Goal: Task Accomplishment & Management: Manage account settings

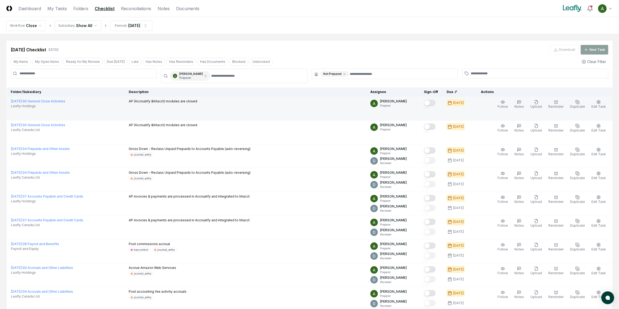
click at [436, 106] on div at bounding box center [430, 103] width 12 height 7
click at [436, 103] on button "Mark complete" at bounding box center [430, 103] width 12 height 6
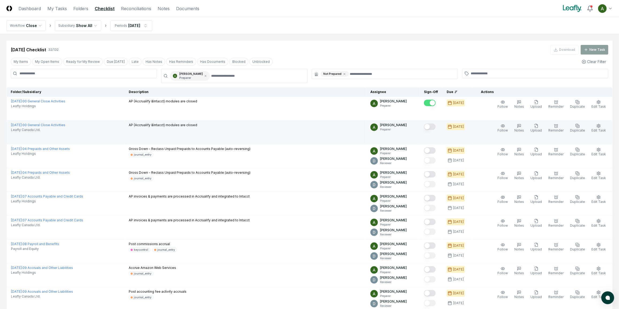
click at [436, 127] on button "Mark complete" at bounding box center [430, 127] width 12 height 6
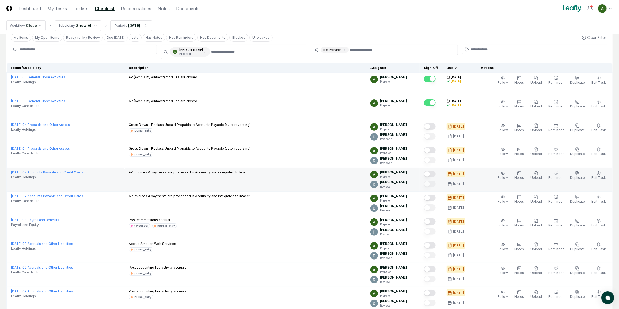
click at [436, 173] on button "Mark complete" at bounding box center [430, 174] width 12 height 6
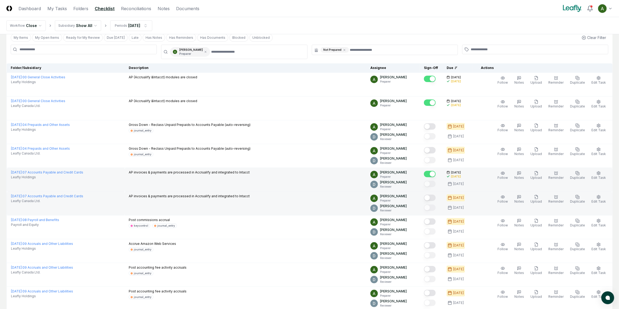
click at [436, 196] on button "Mark complete" at bounding box center [430, 198] width 12 height 6
click at [207, 52] on icon at bounding box center [205, 51] width 3 height 3
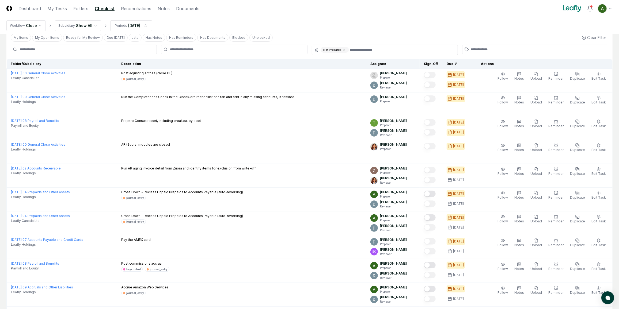
click at [344, 50] on icon at bounding box center [344, 49] width 3 height 3
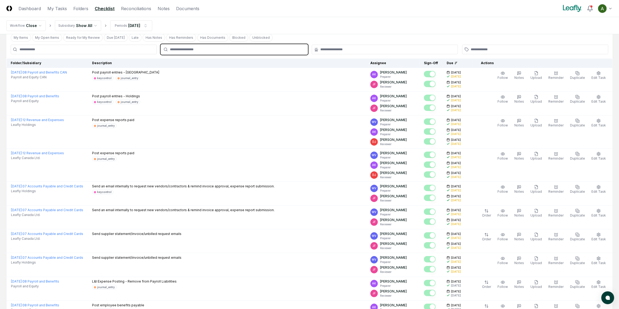
click at [267, 48] on input "text" at bounding box center [237, 49] width 134 height 5
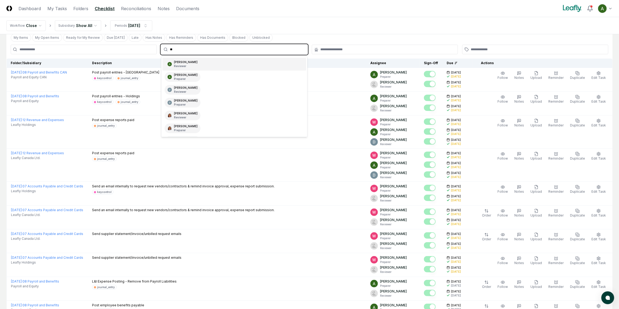
type input "***"
click at [240, 66] on div "Annie Khederlarian Reviewer" at bounding box center [233, 64] width 143 height 13
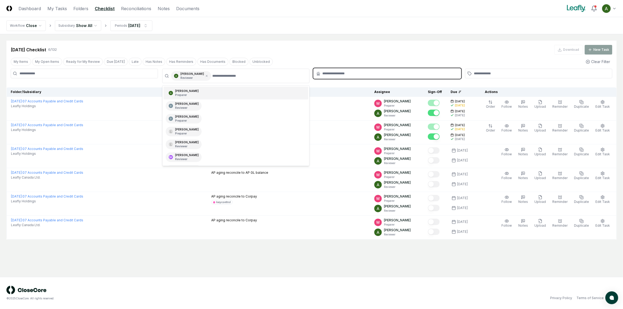
click at [407, 72] on input "text" at bounding box center [389, 73] width 135 height 5
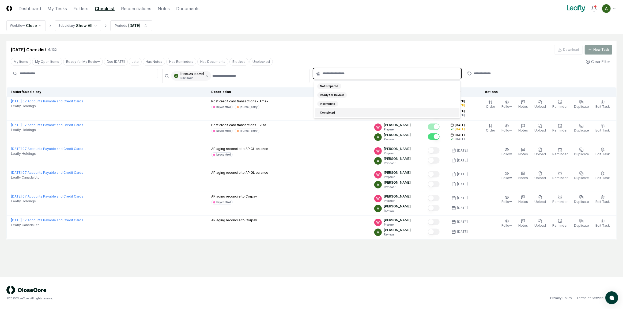
click at [208, 77] on icon at bounding box center [206, 75] width 3 height 3
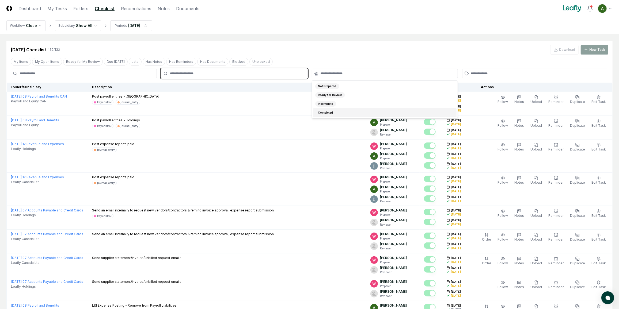
click at [208, 74] on input "text" at bounding box center [237, 73] width 134 height 5
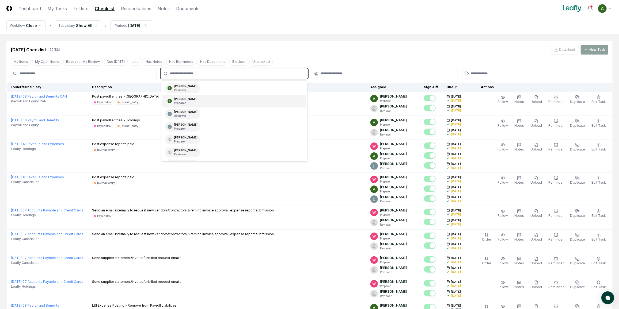
click at [195, 99] on div "Annie Khederlarian Preparer" at bounding box center [186, 101] width 24 height 8
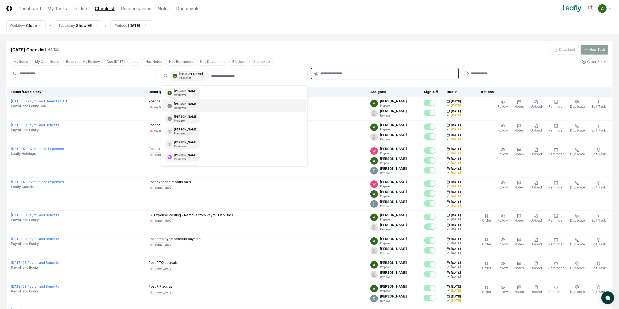
click at [330, 73] on input "text" at bounding box center [388, 73] width 134 height 5
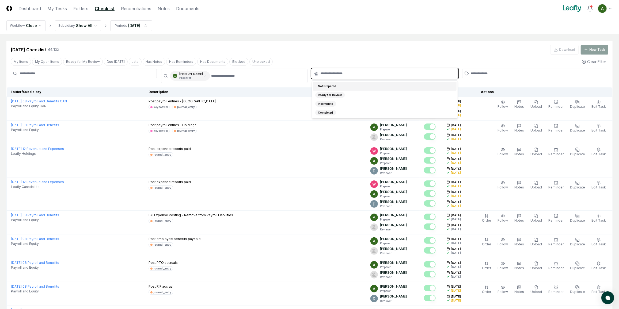
click at [333, 88] on div "Not Prepared" at bounding box center [327, 86] width 24 height 6
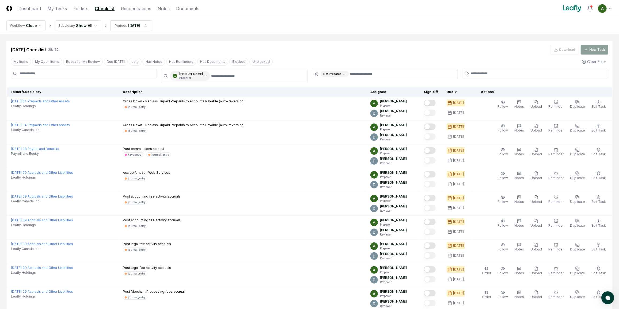
click at [362, 60] on div "My Items My Open Items Ready for My Review Due Today Late Has Notes Has Reminde…" at bounding box center [309, 62] width 606 height 10
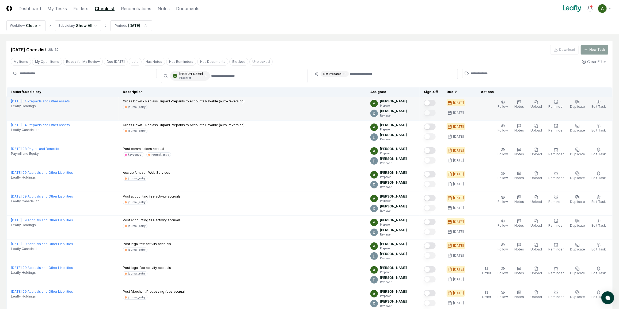
click at [436, 104] on button "Mark complete" at bounding box center [430, 103] width 12 height 6
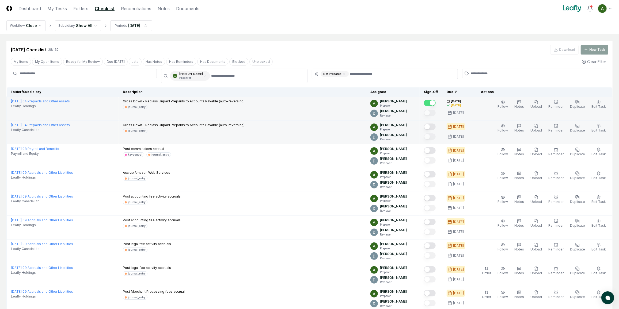
click at [436, 126] on button "Mark complete" at bounding box center [430, 127] width 12 height 6
